Goal: Task Accomplishment & Management: Manage account settings

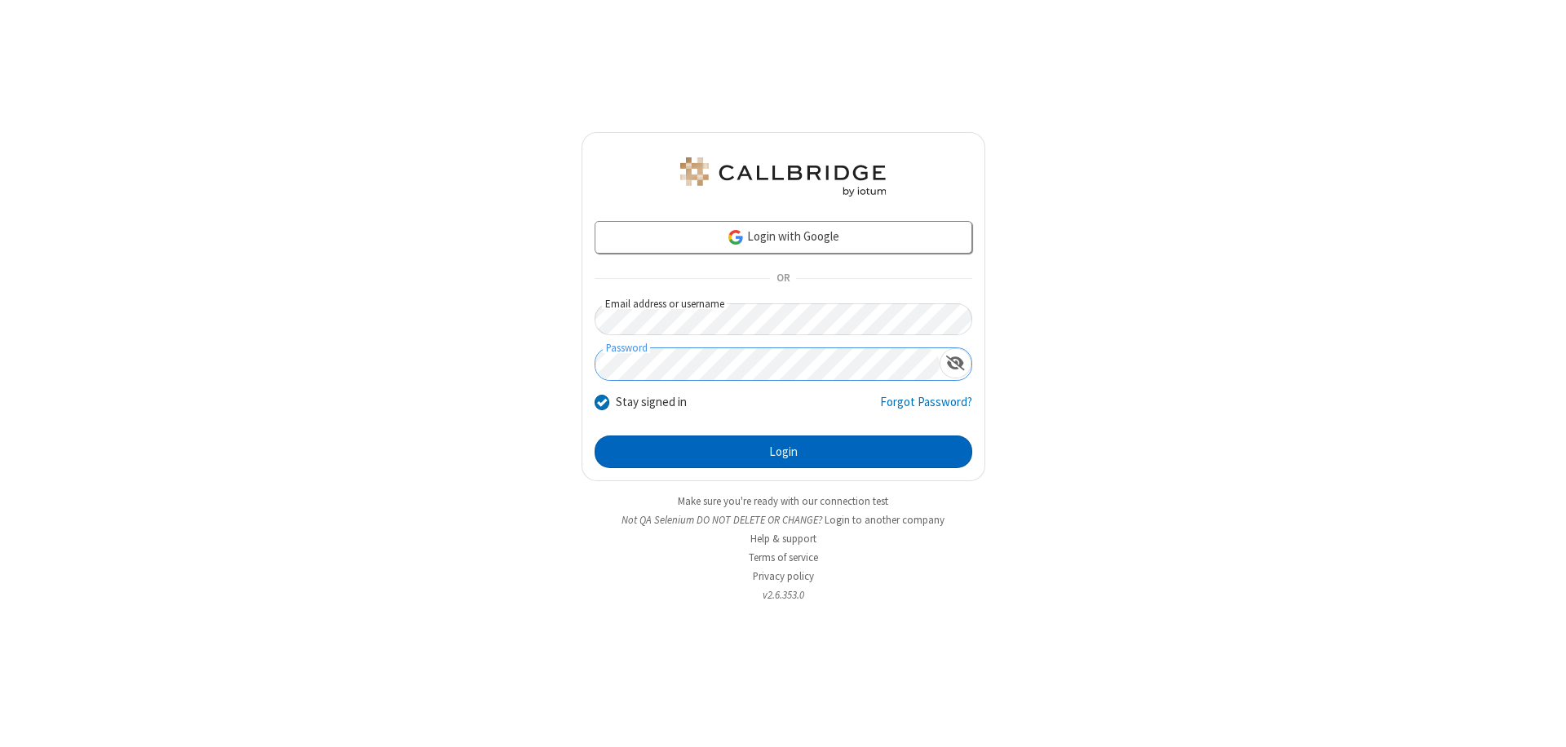
click at [783, 452] on button "Login" at bounding box center [784, 452] width 378 height 33
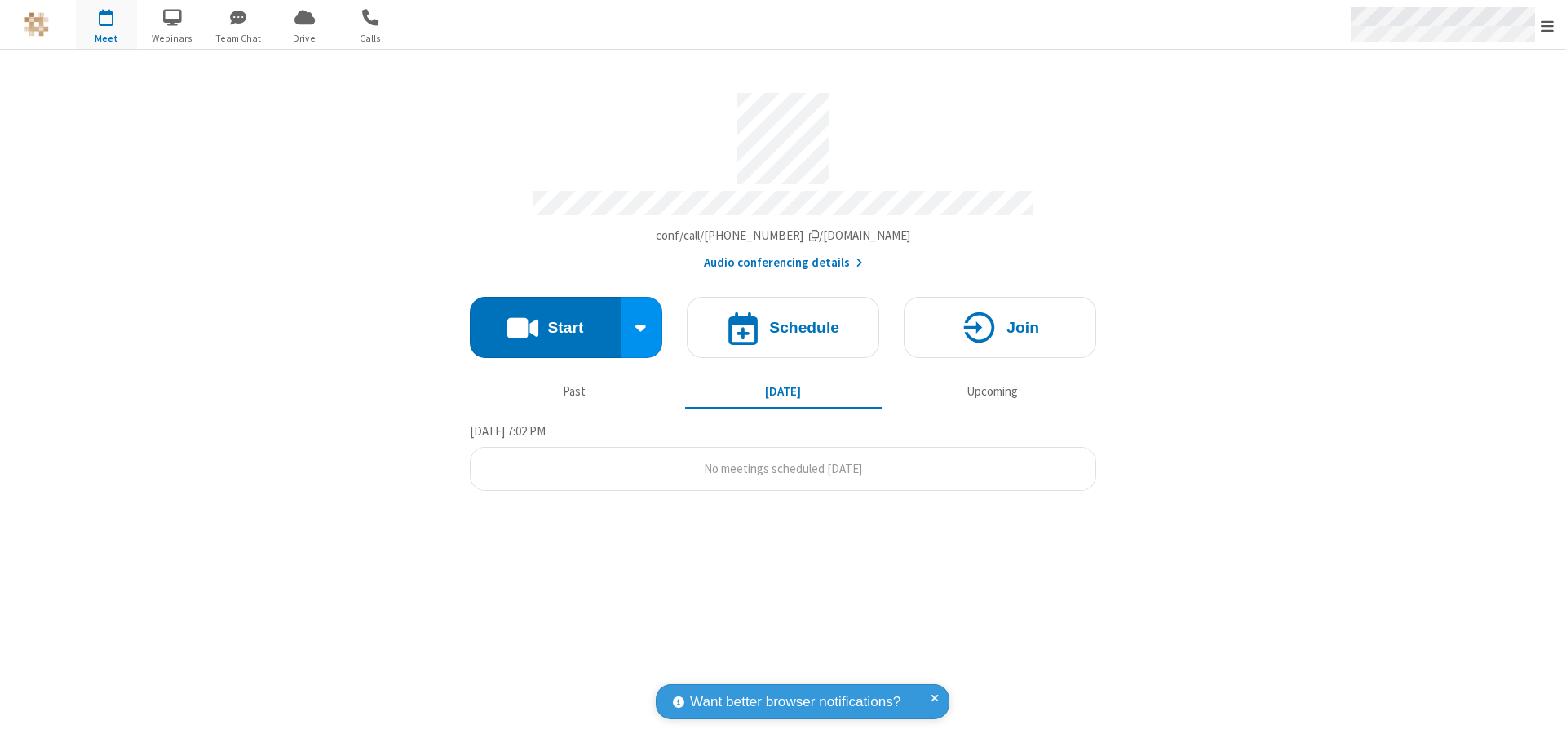
click at [1547, 25] on span "Open menu" at bounding box center [1547, 26] width 13 height 16
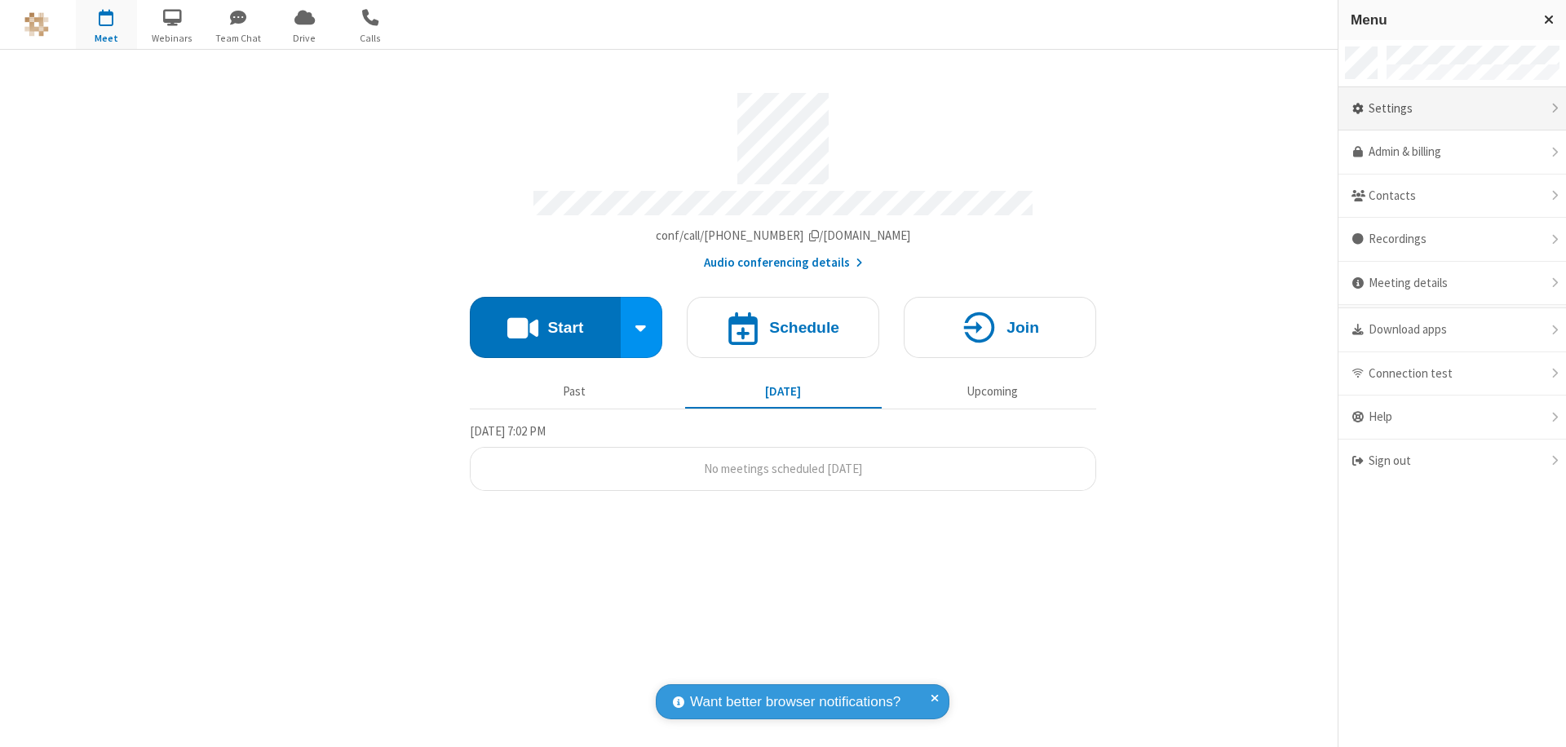
click at [1452, 108] on div "Settings" at bounding box center [1452, 109] width 228 height 44
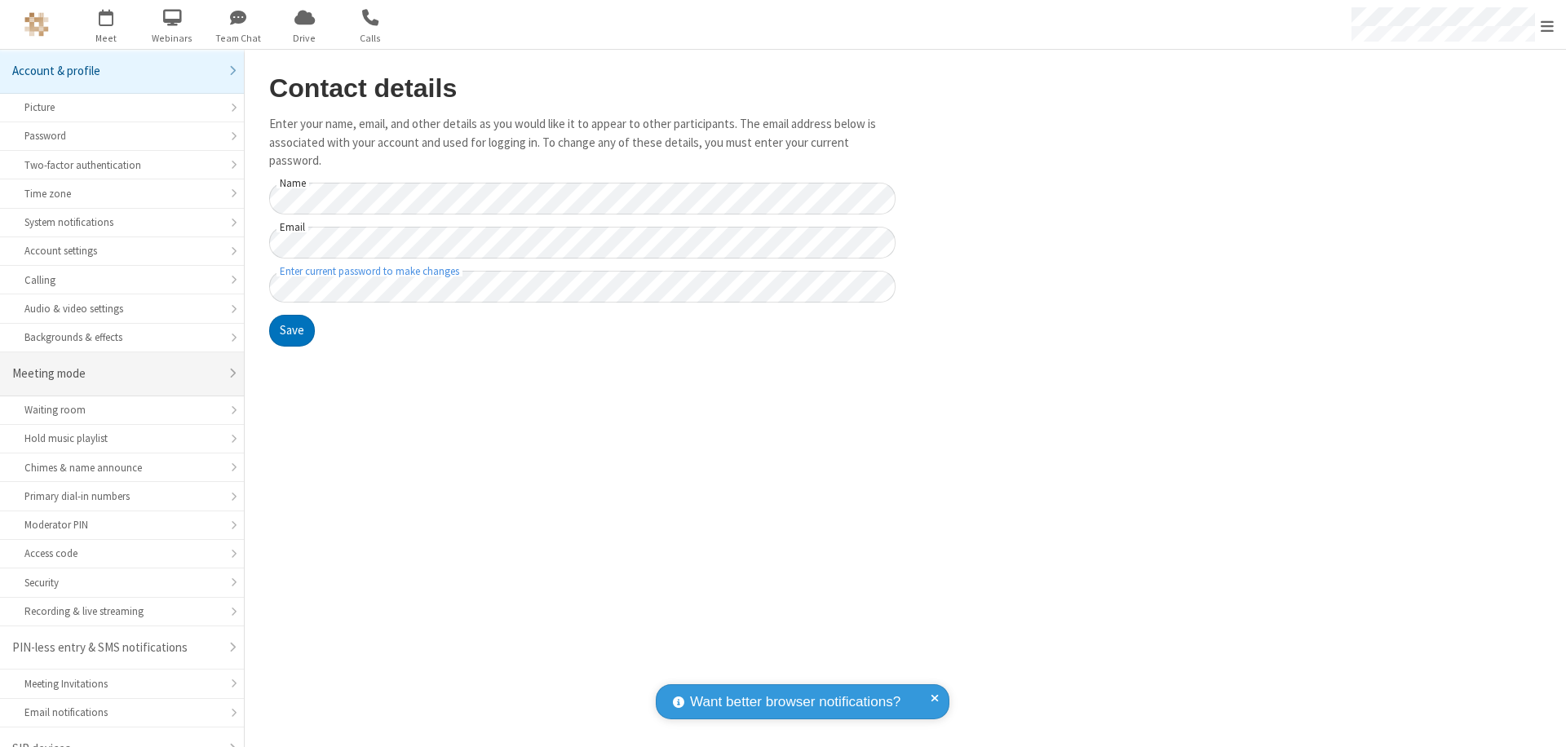
click at [116, 365] on div "Meeting mode" at bounding box center [115, 374] width 207 height 19
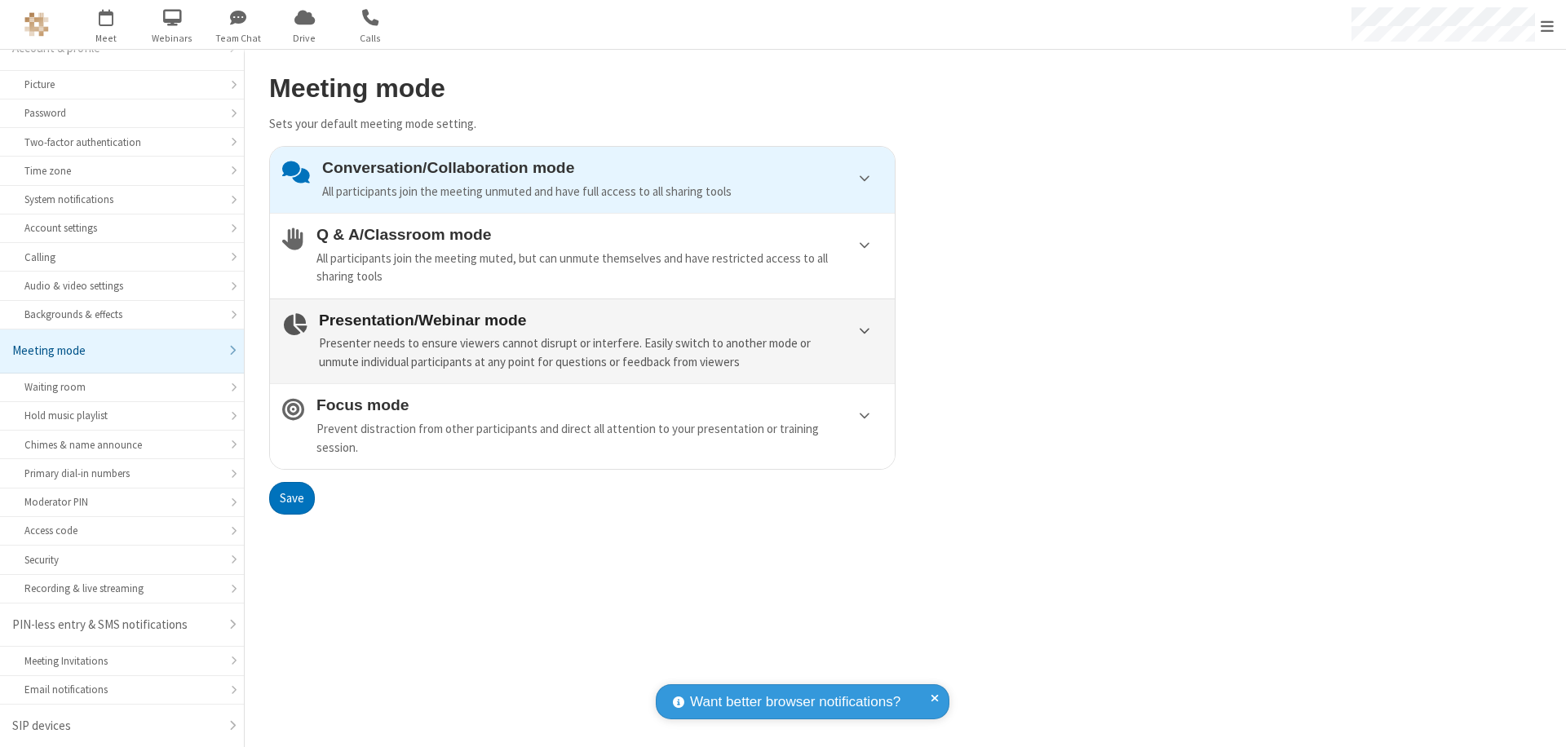
click at [582, 341] on div "Presenter needs to ensure viewers cannot disrupt or interfere. Easily switch to…" at bounding box center [601, 352] width 564 height 37
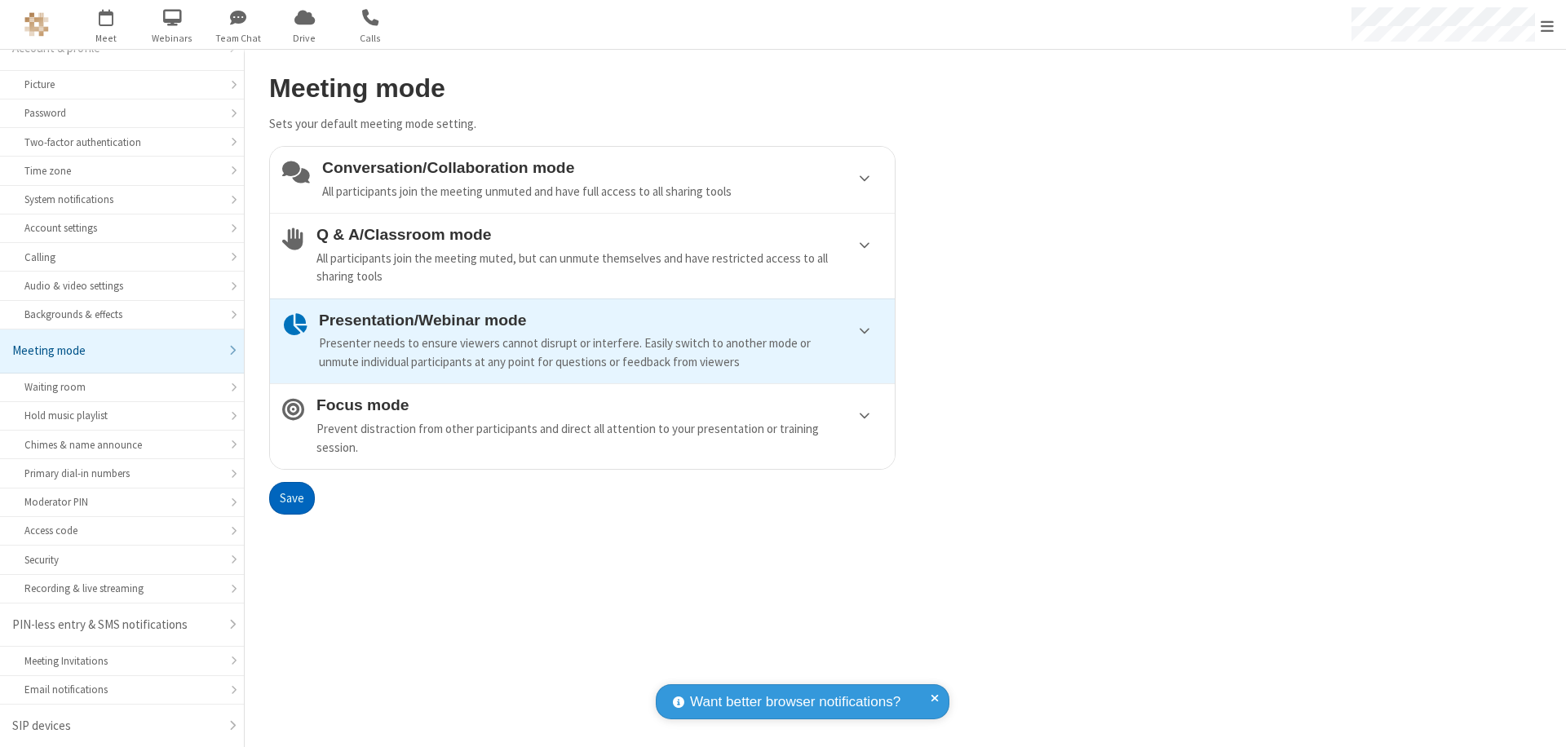
click at [291, 497] on button "Save" at bounding box center [292, 498] width 46 height 33
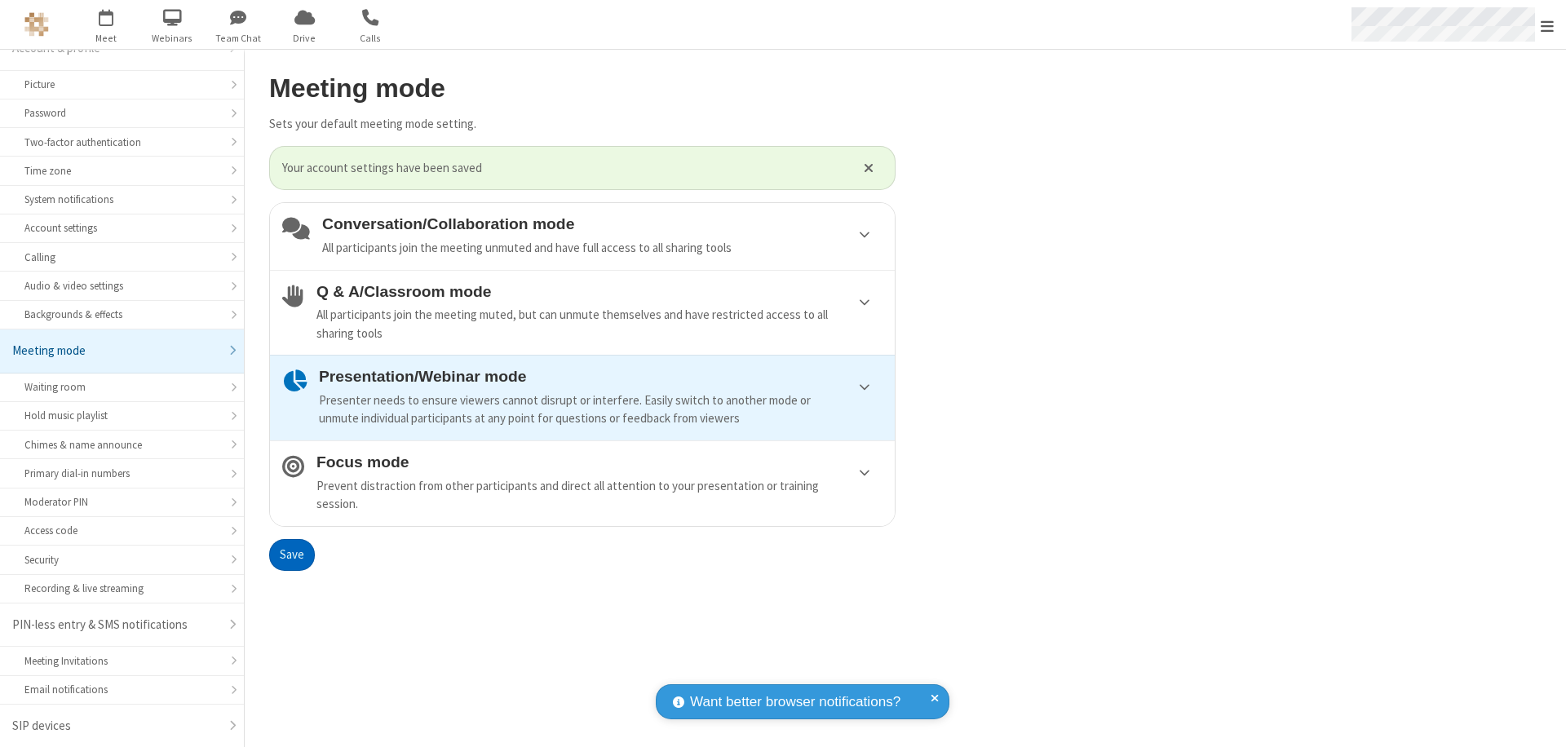
click at [1547, 24] on span "Open menu" at bounding box center [1547, 26] width 13 height 16
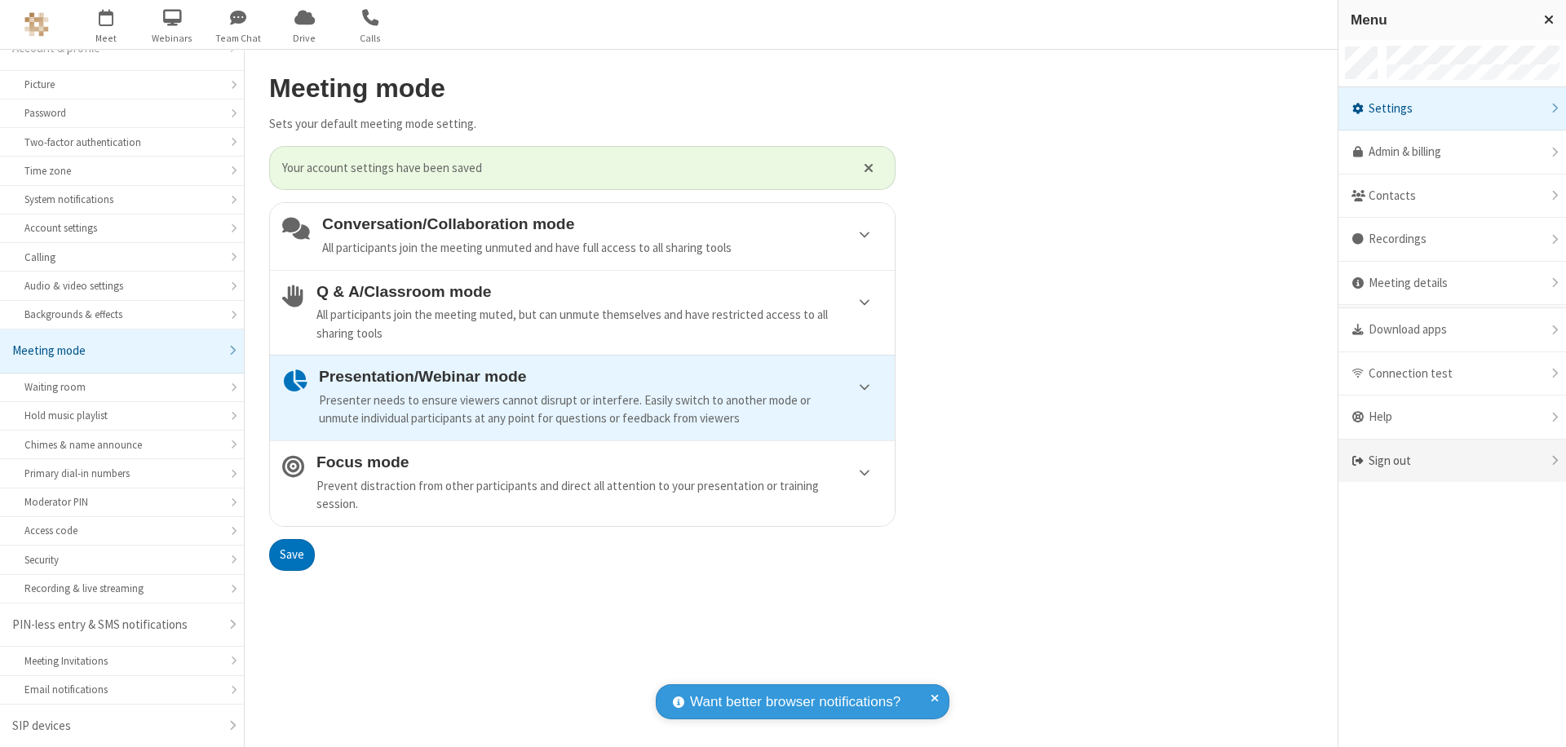
click at [1452, 461] on div "Sign out" at bounding box center [1452, 461] width 228 height 43
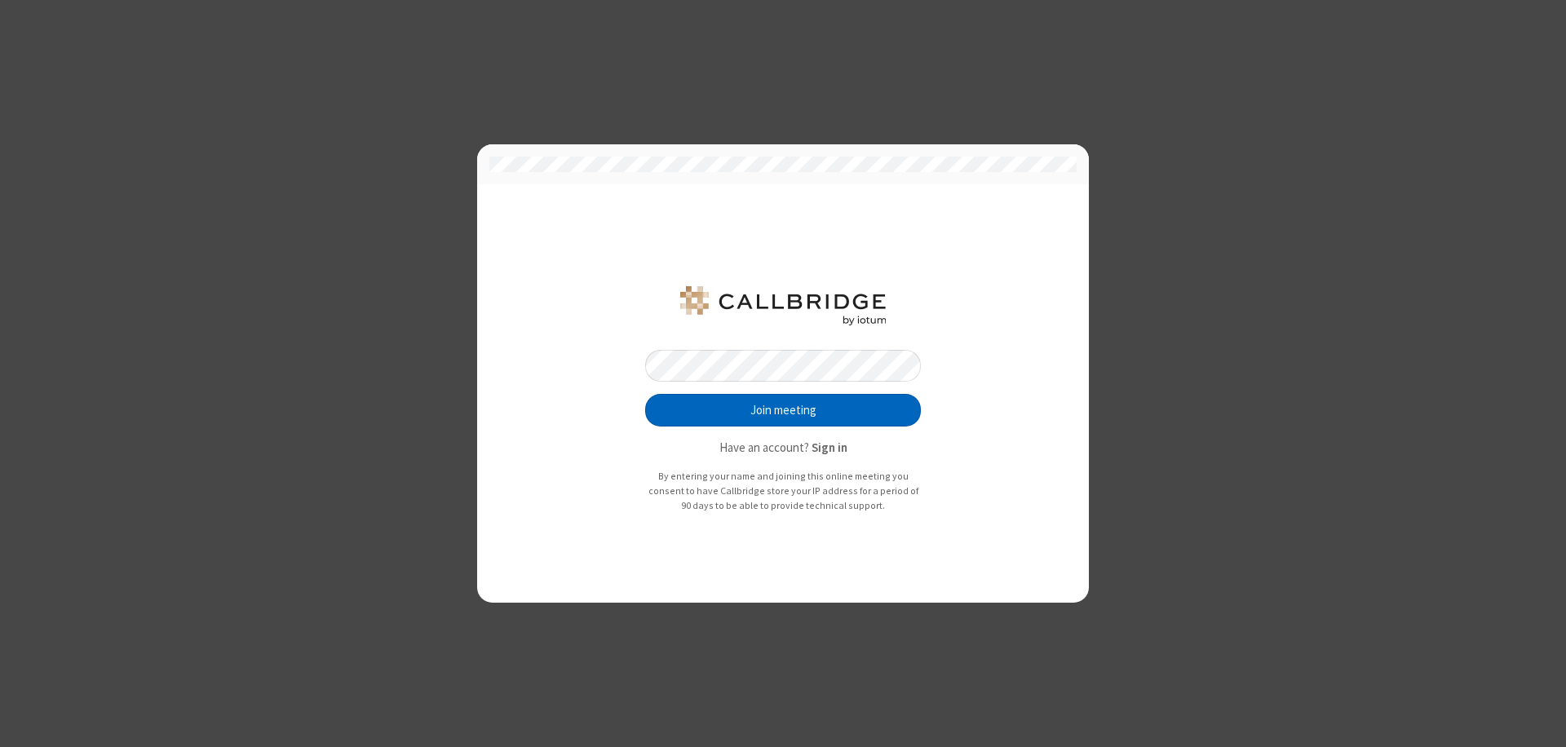
click at [783, 410] on button "Join meeting" at bounding box center [783, 410] width 276 height 33
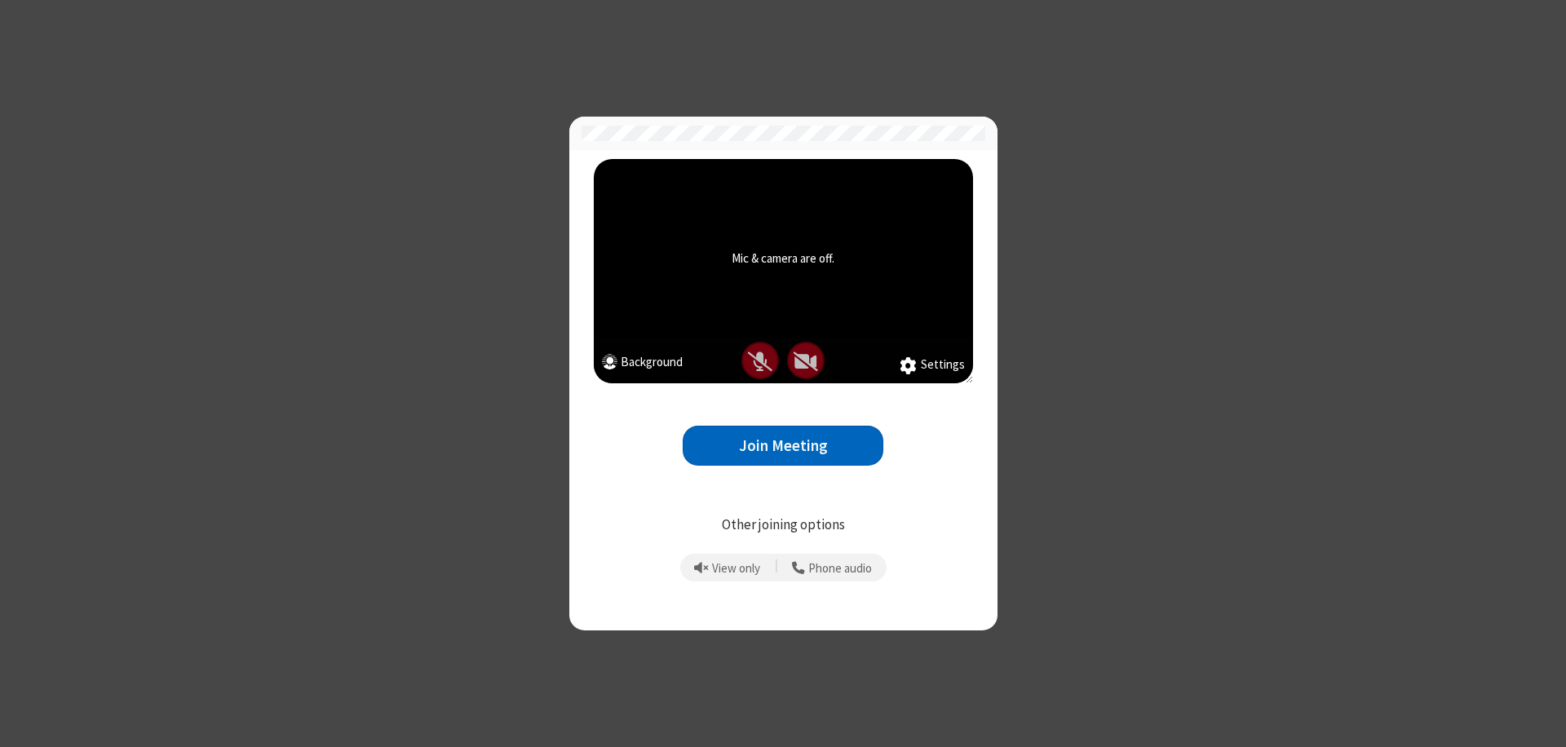
click at [783, 445] on button "Join Meeting" at bounding box center [783, 446] width 201 height 40
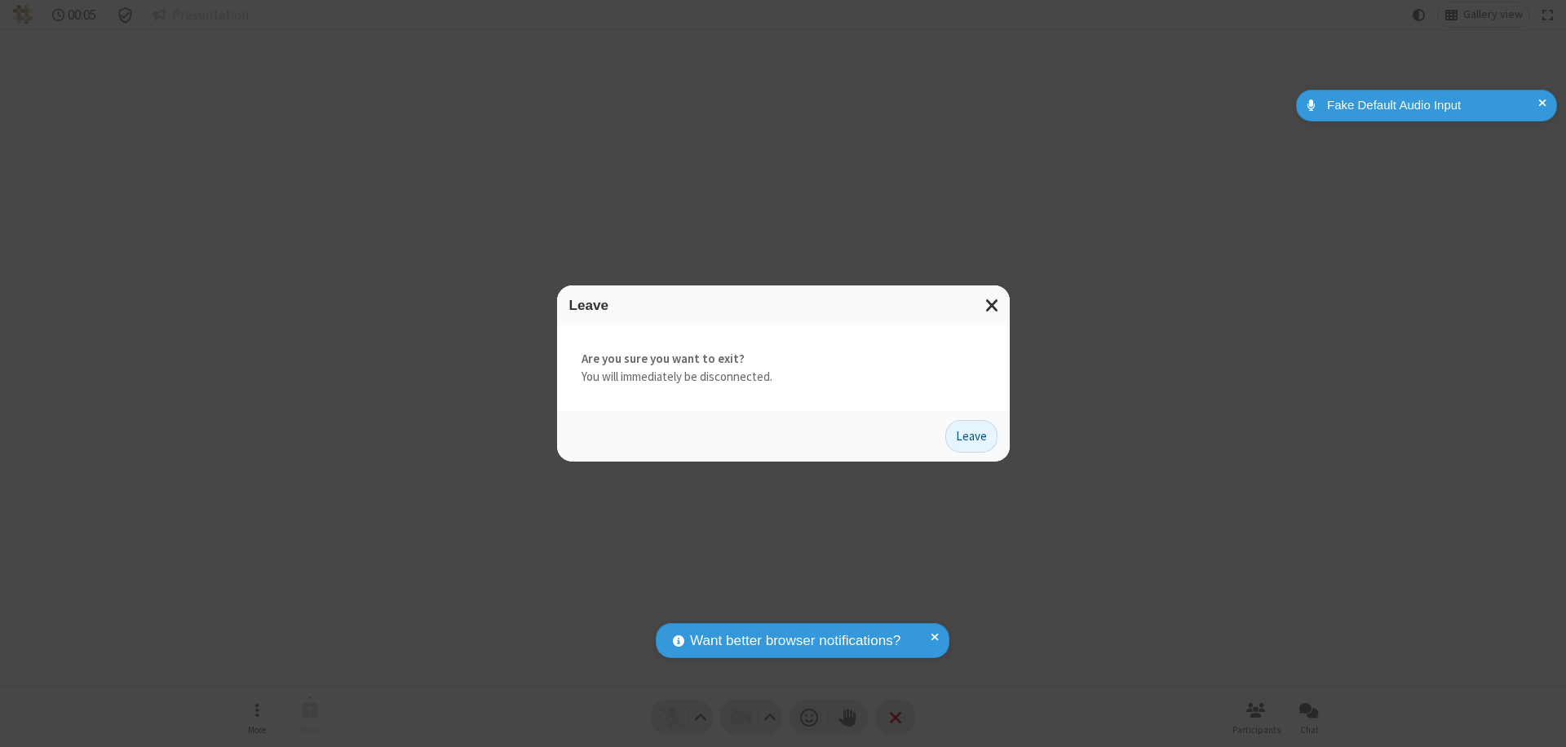
click at [971, 436] on button "Leave" at bounding box center [971, 436] width 52 height 33
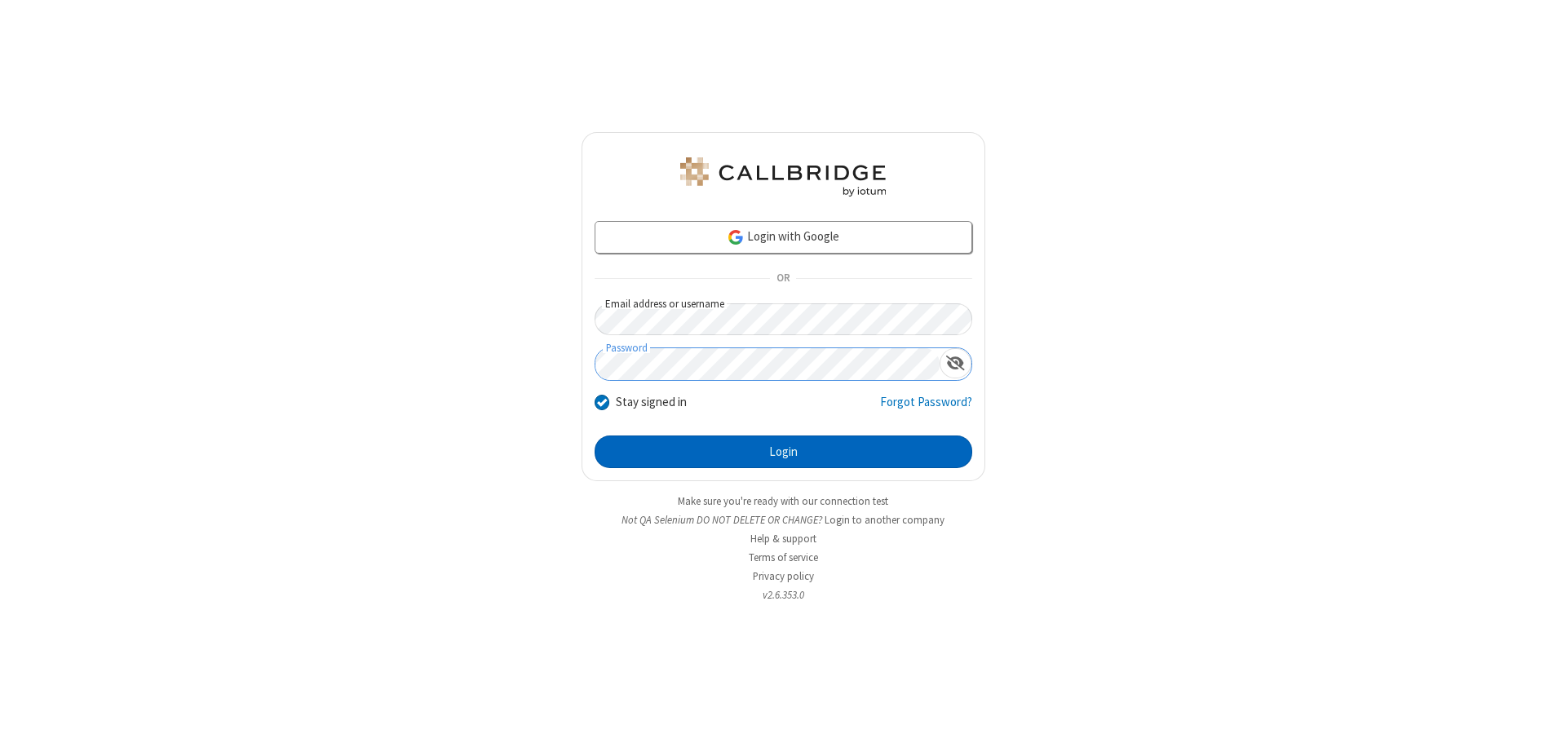
click at [783, 452] on button "Login" at bounding box center [784, 452] width 378 height 33
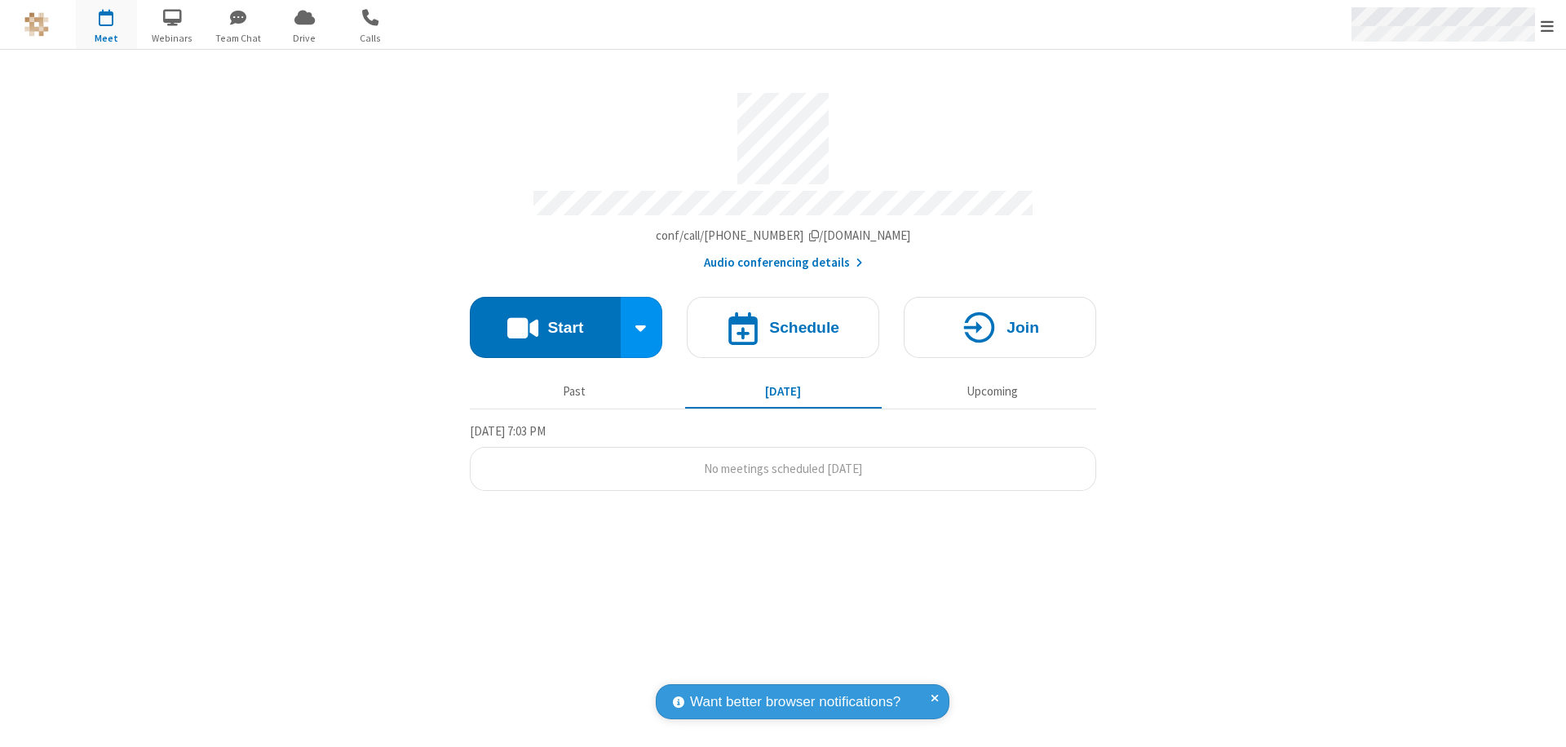
click at [1547, 25] on span "Open menu" at bounding box center [1547, 26] width 13 height 16
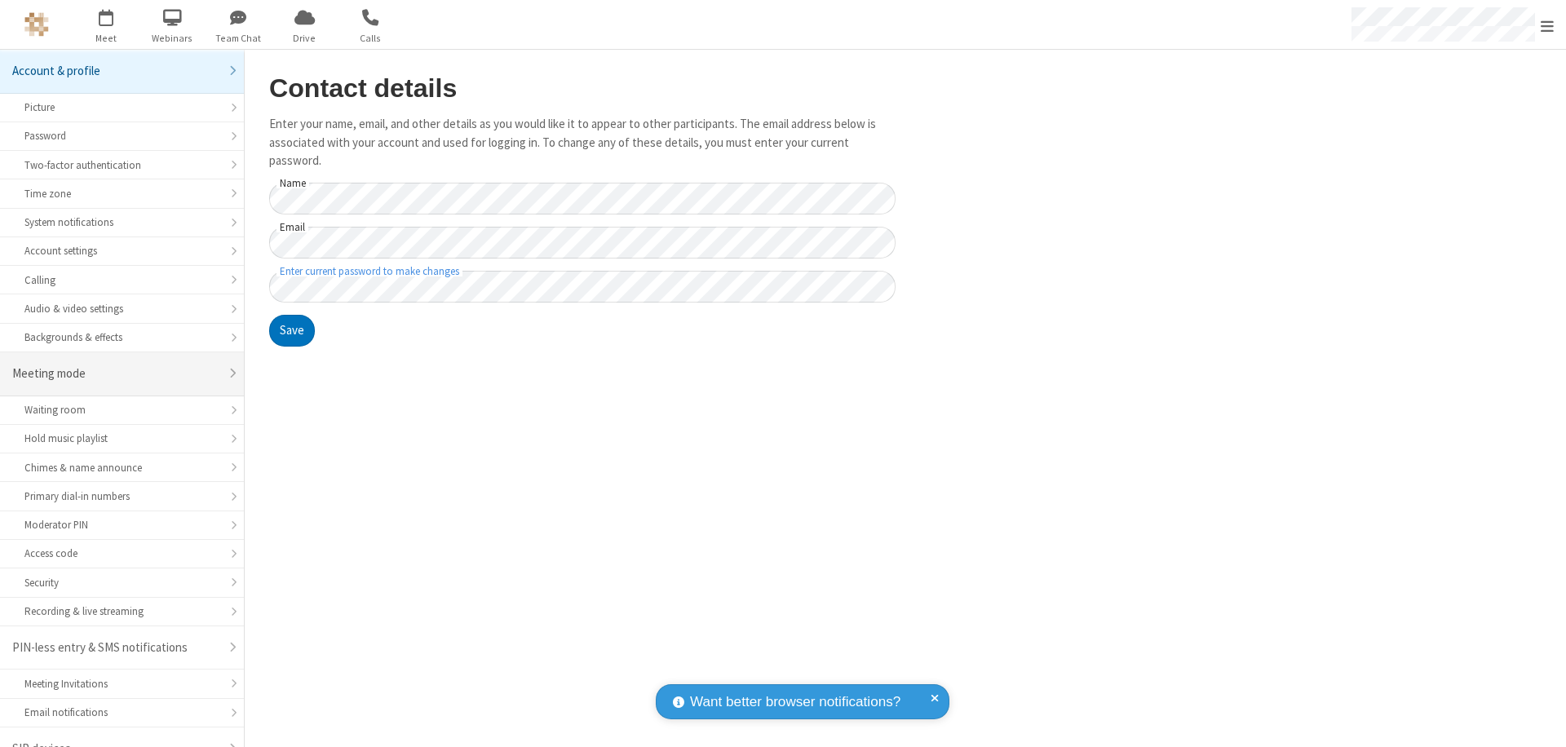
click at [116, 365] on div "Meeting mode" at bounding box center [115, 374] width 207 height 19
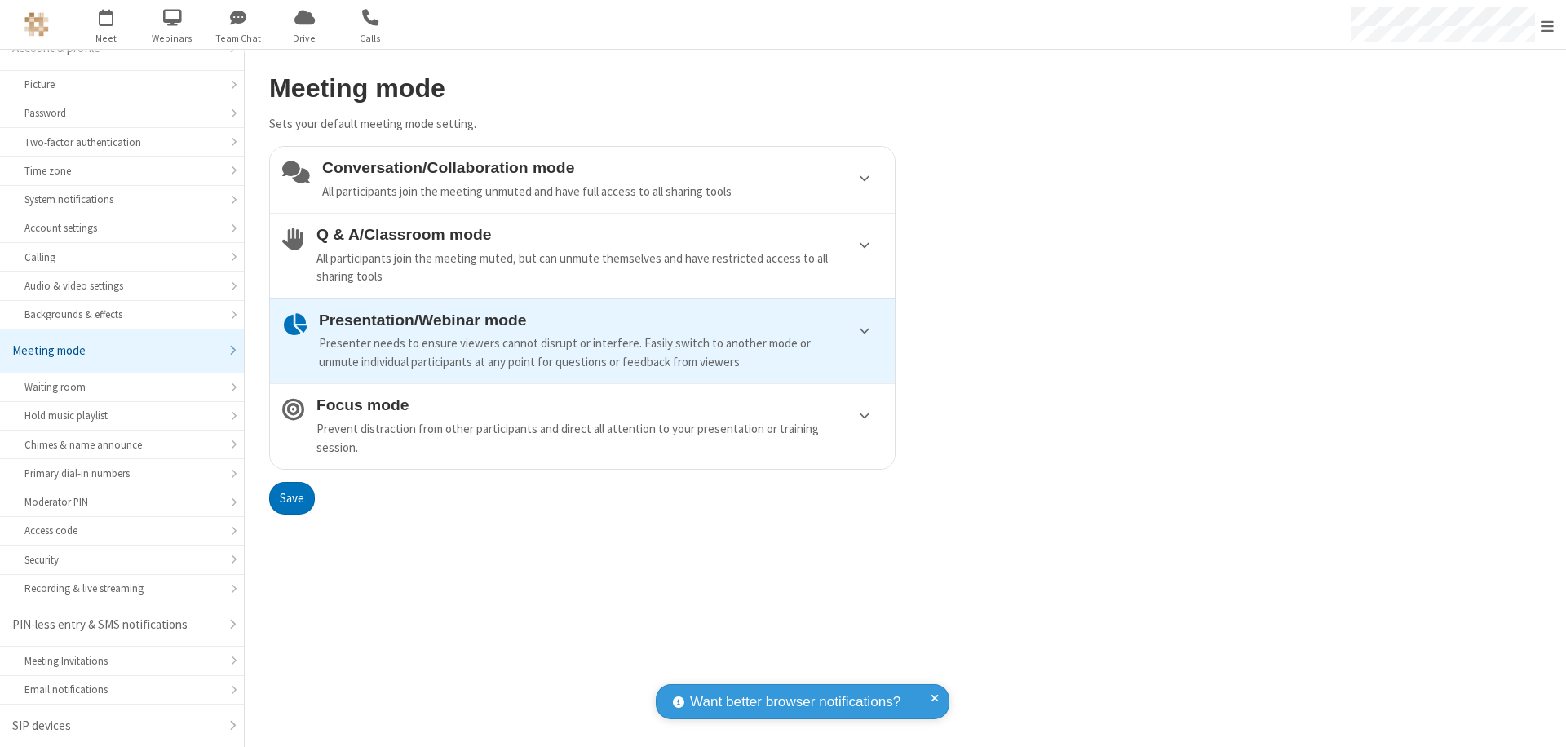
click at [582, 179] on div "Conversation/Collaboration mode All participants join the meeting unmuted and h…" at bounding box center [602, 180] width 560 height 42
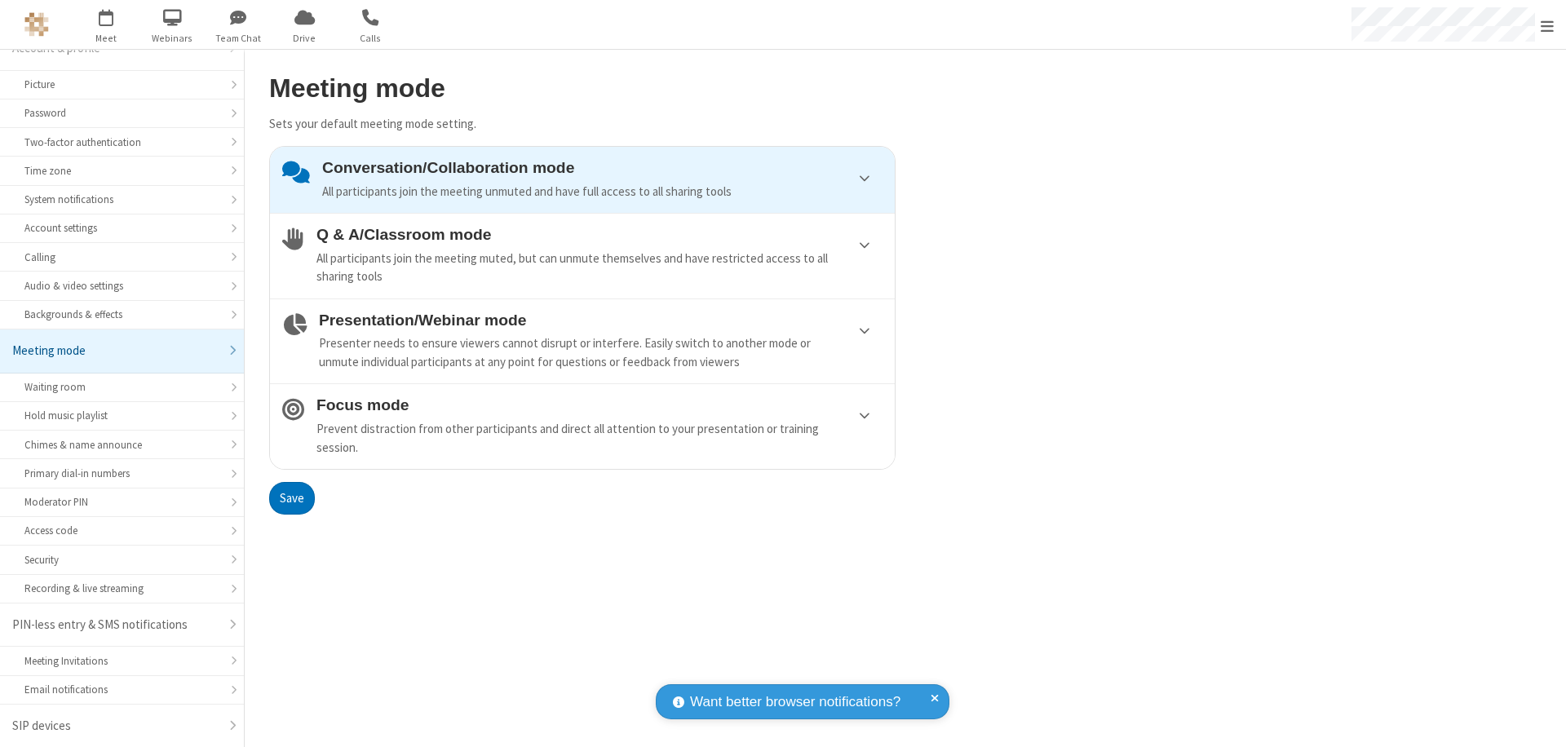
click at [291, 497] on button "Save" at bounding box center [292, 498] width 46 height 33
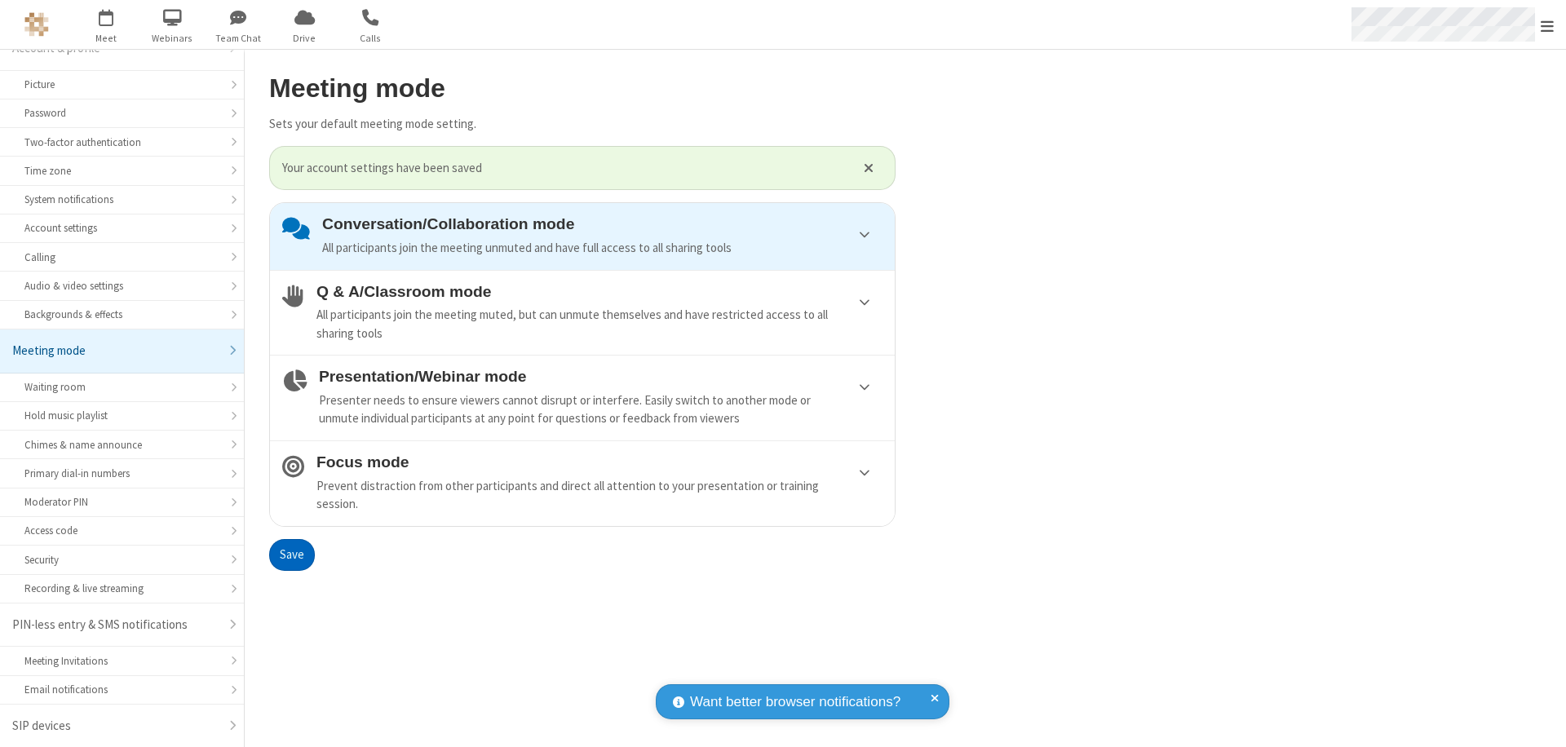
click at [1547, 24] on span "Open menu" at bounding box center [1547, 26] width 13 height 16
